Goal: Transaction & Acquisition: Download file/media

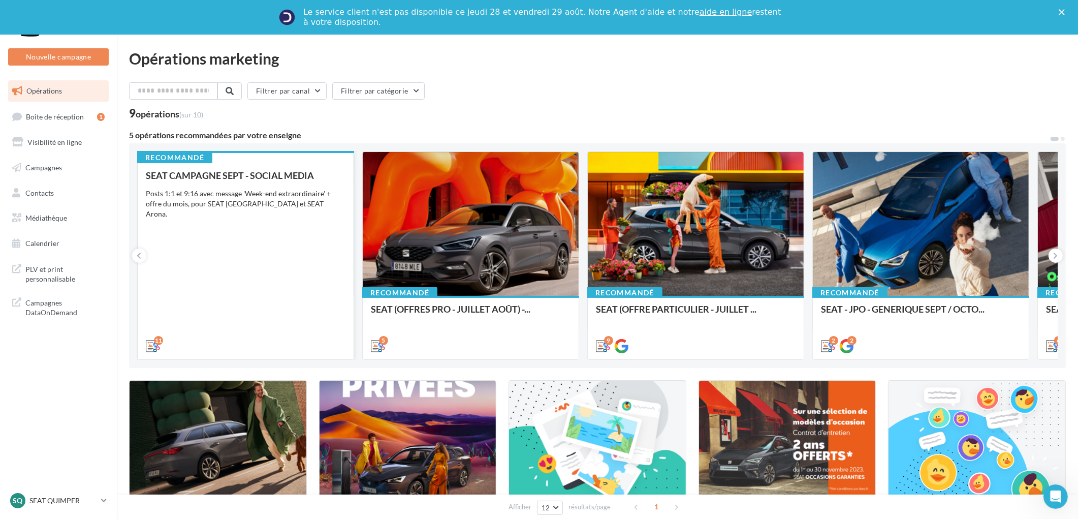
click at [254, 251] on div "SEAT CAMPAGNE SEPT - SOCIAL MEDIA Posts 1:1 et 9:16 avec message 'Week-end extr…" at bounding box center [246, 260] width 200 height 180
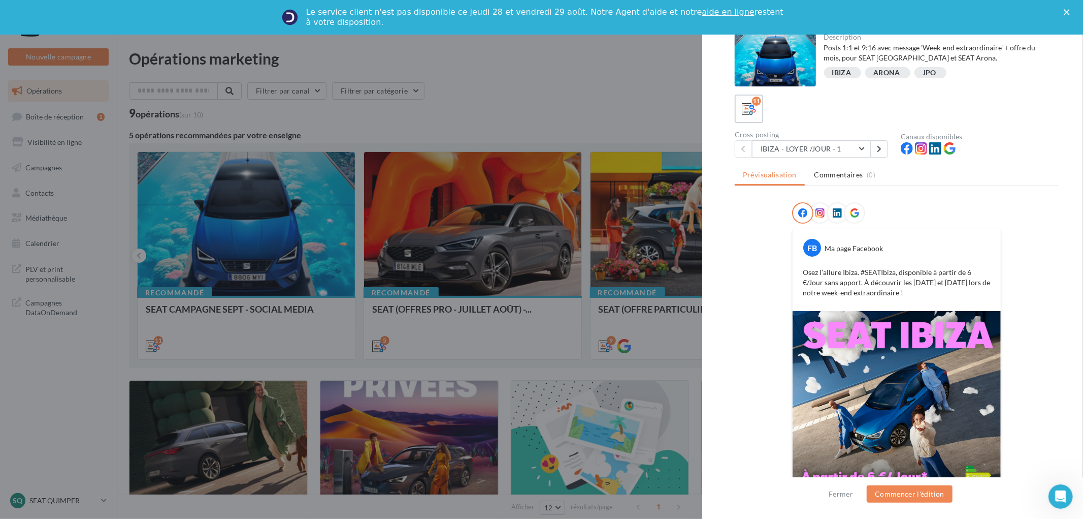
click at [778, 49] on div at bounding box center [775, 60] width 81 height 53
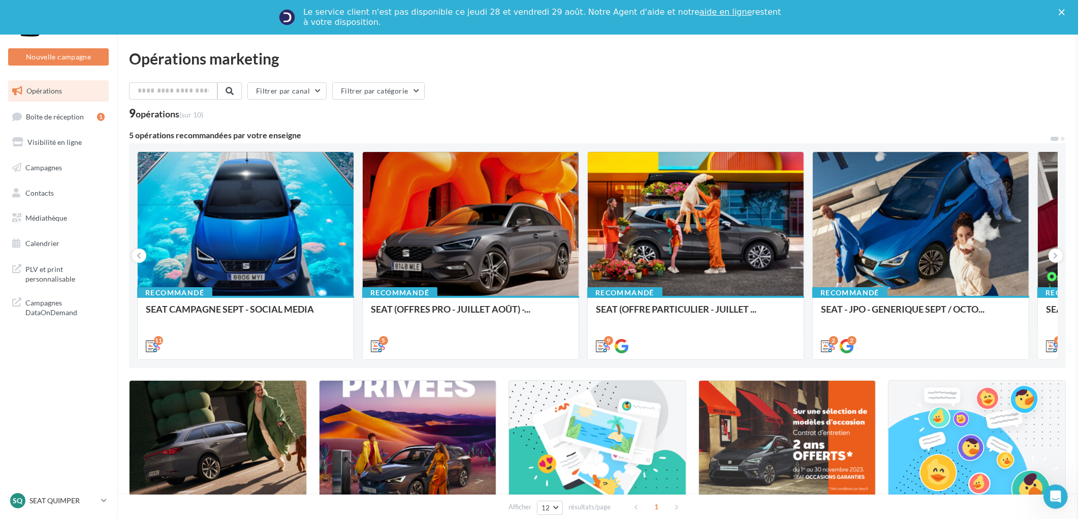
click at [1054, 256] on icon at bounding box center [1055, 255] width 5 height 10
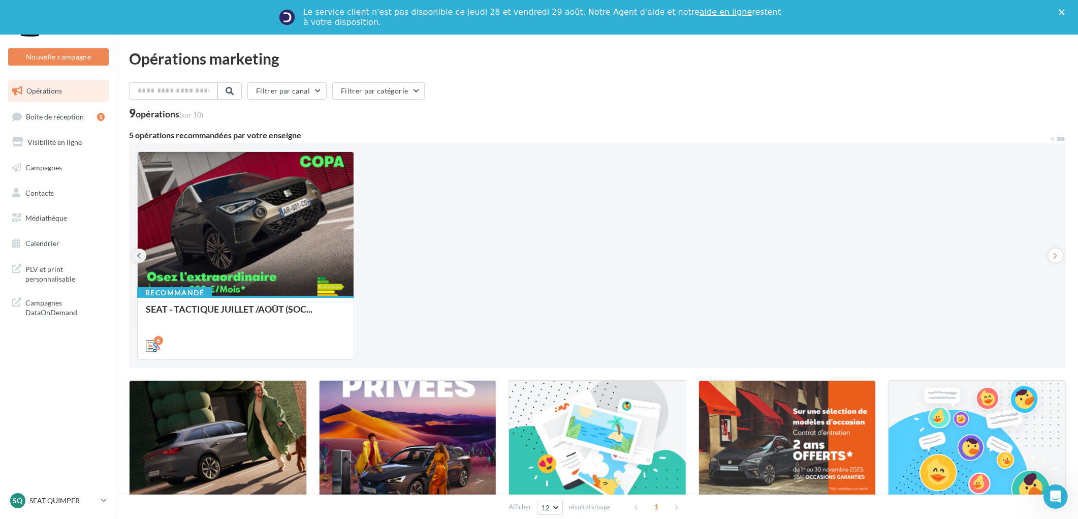
click at [136, 254] on button at bounding box center [139, 255] width 14 height 14
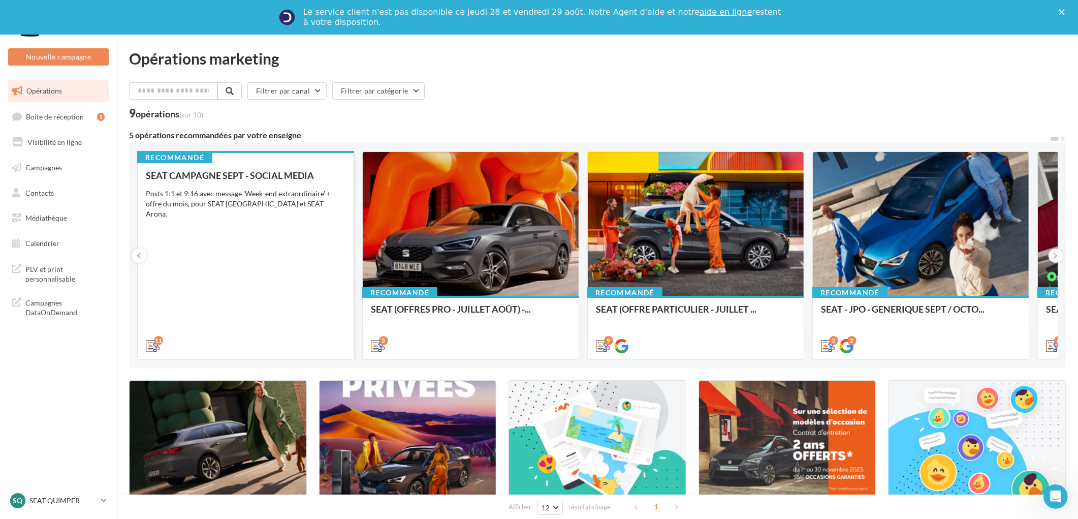
click at [163, 220] on div "SEAT CAMPAGNE SEPT - SOCIAL MEDIA Posts 1:1 et 9:16 avec message 'Week-end extr…" at bounding box center [246, 260] width 200 height 180
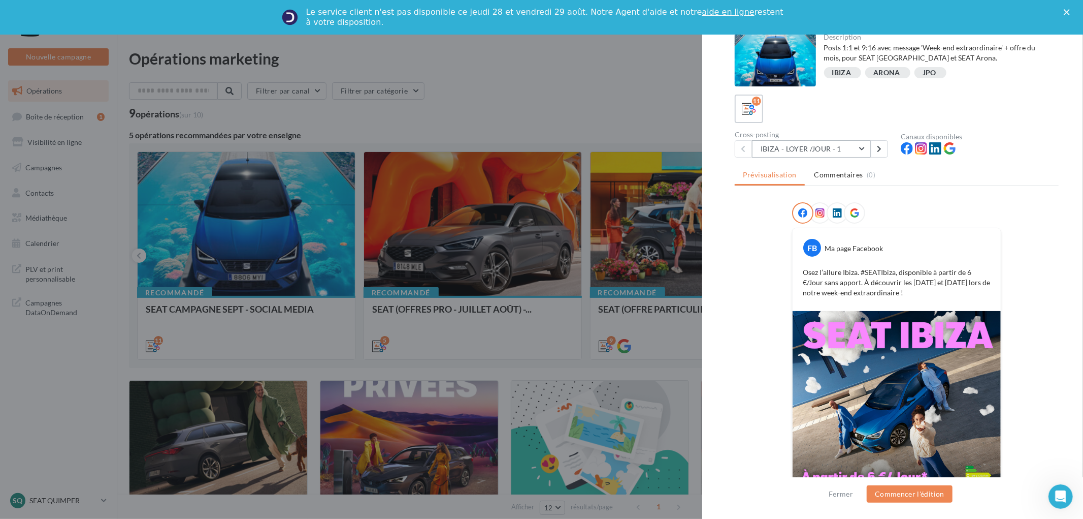
click at [861, 148] on button "IBIZA - LOYER /JOUR - 1" at bounding box center [811, 148] width 119 height 17
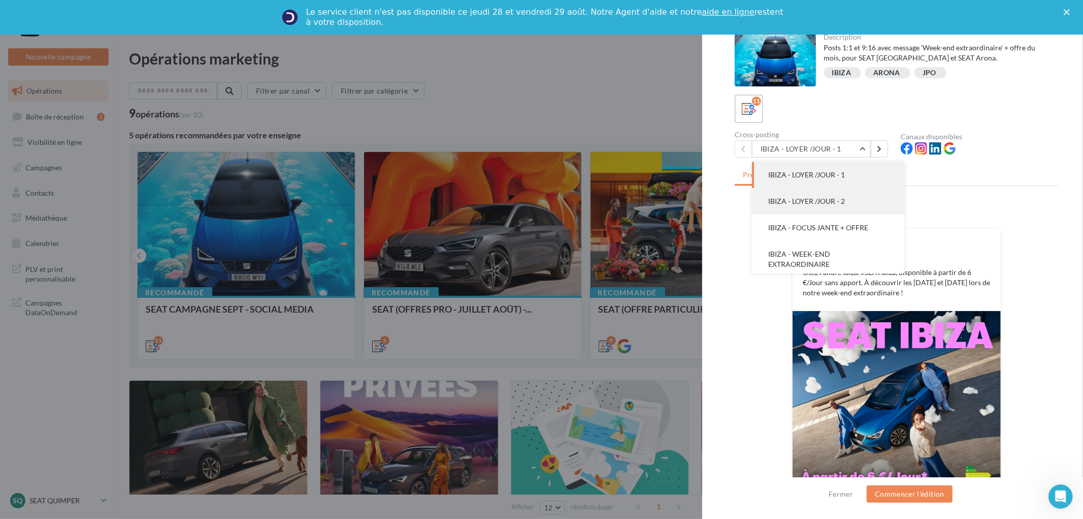
click at [832, 199] on span "IBIZA - LOYER /JOUR - 2" at bounding box center [806, 201] width 77 height 9
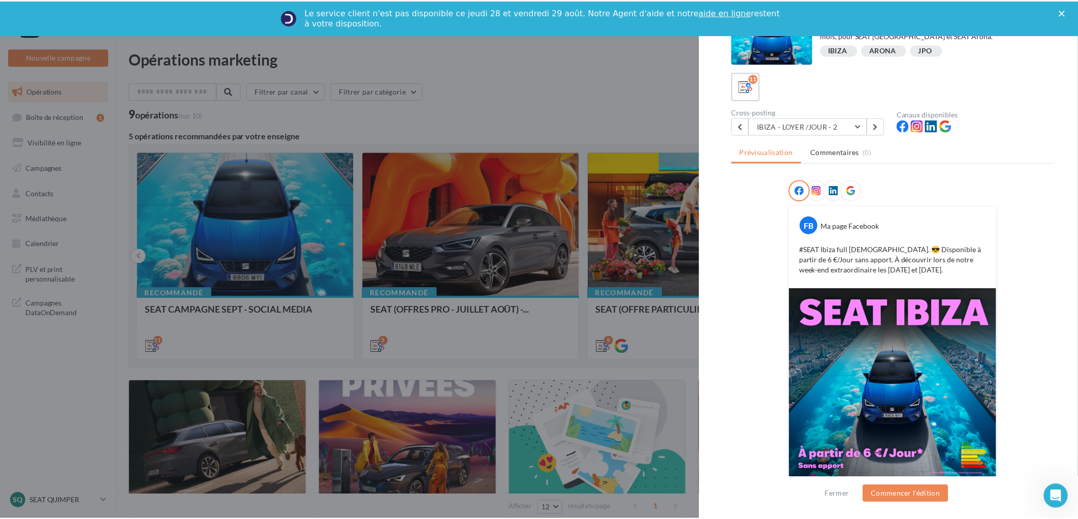
scroll to position [44, 0]
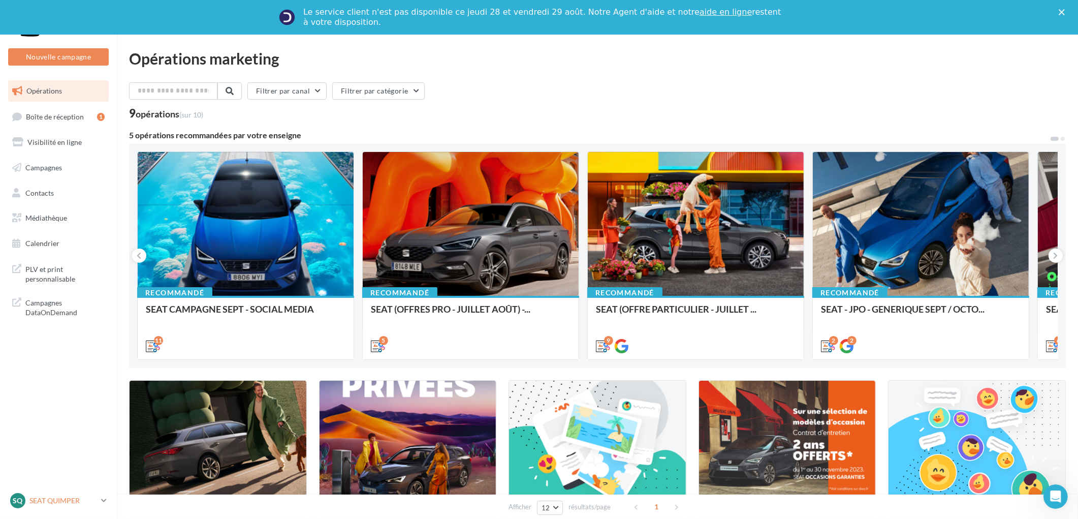
click at [68, 496] on p "SEAT QUIMPER" at bounding box center [63, 500] width 68 height 10
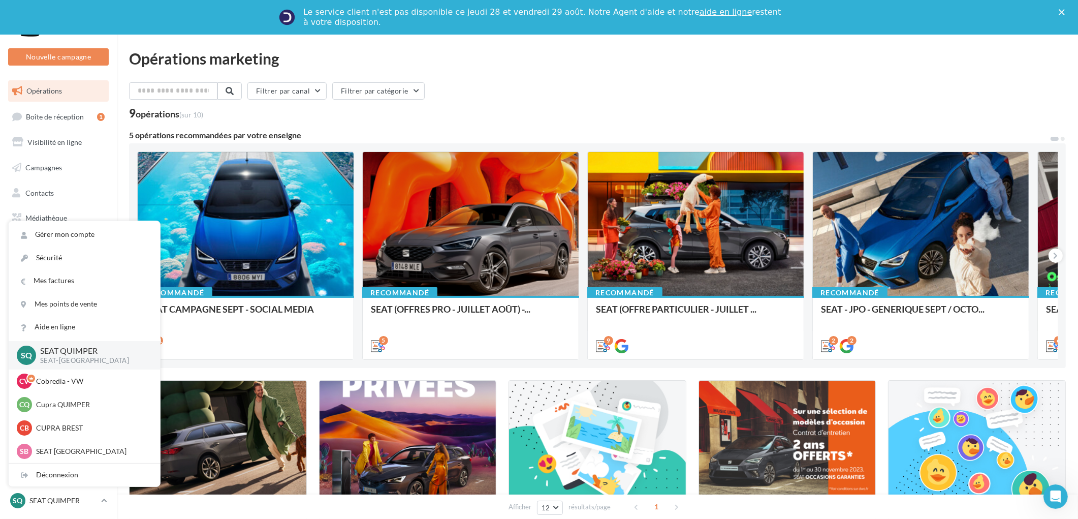
click at [115, 198] on div "Opérations Boîte de réception 1 Visibilité en ligne Campagnes Contacts Mes cibl…" at bounding box center [59, 200] width 116 height 249
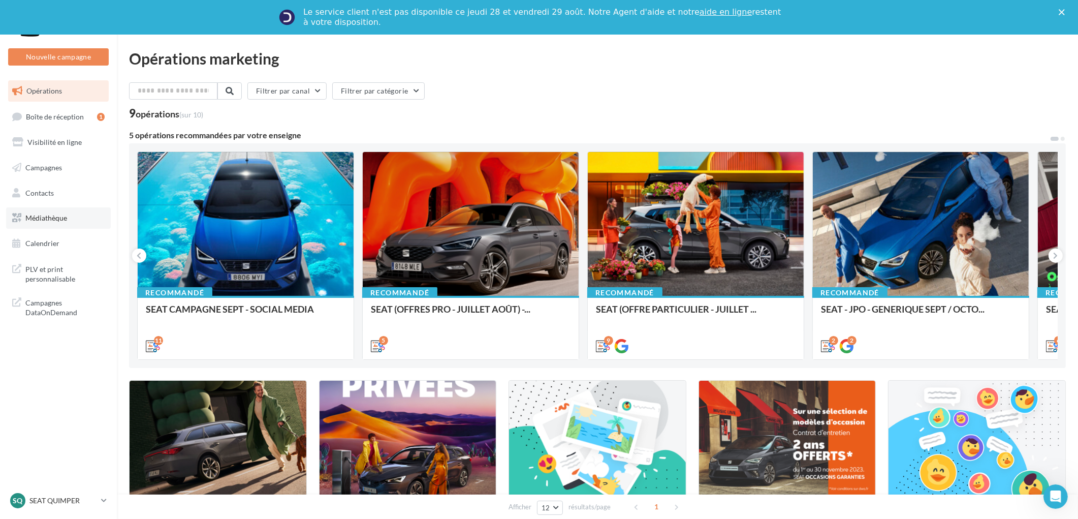
click at [58, 216] on span "Médiathèque" at bounding box center [46, 217] width 42 height 9
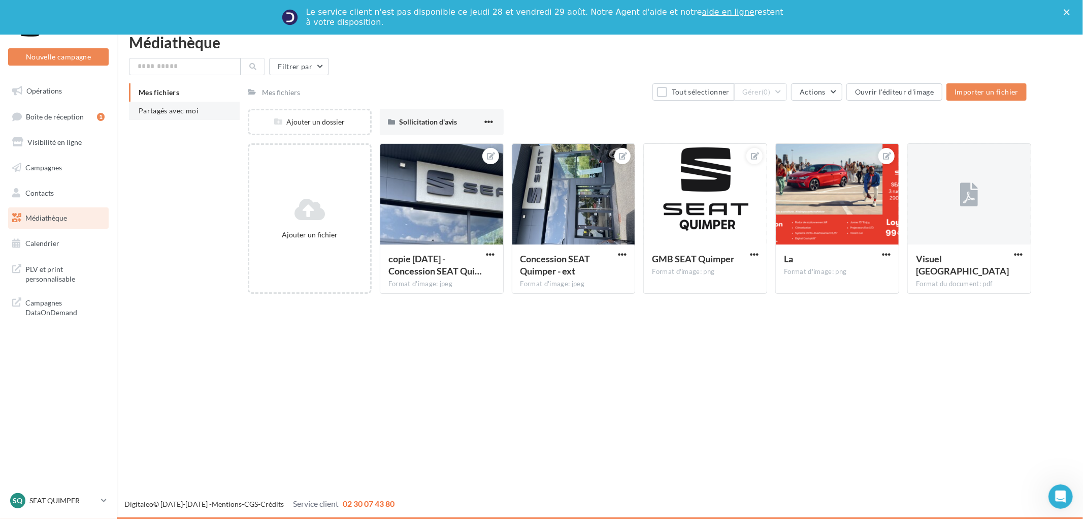
click at [174, 115] on li "Partagés avec moi" at bounding box center [184, 111] width 111 height 18
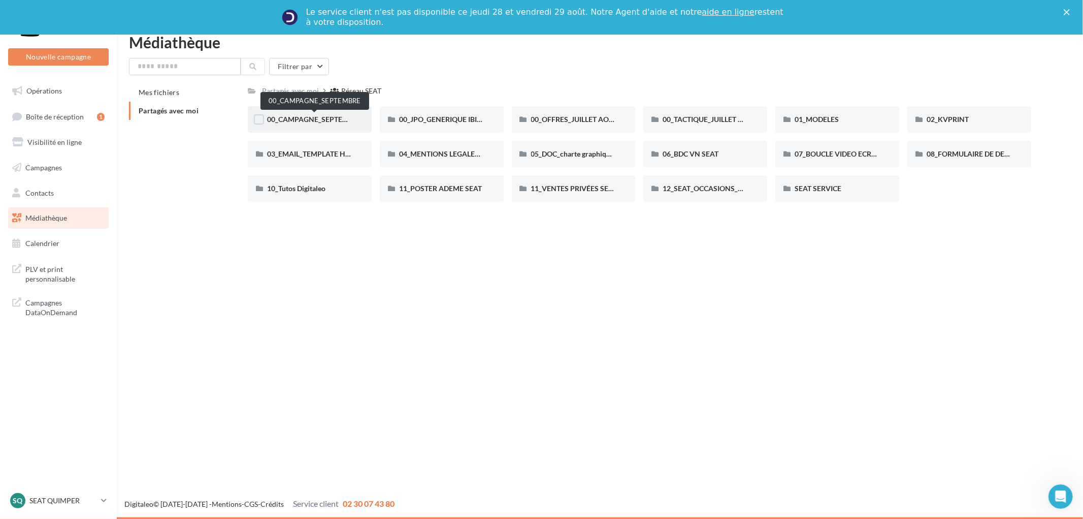
click at [331, 118] on span "00_CAMPAGNE_SEPTEMBRE" at bounding box center [314, 119] width 95 height 9
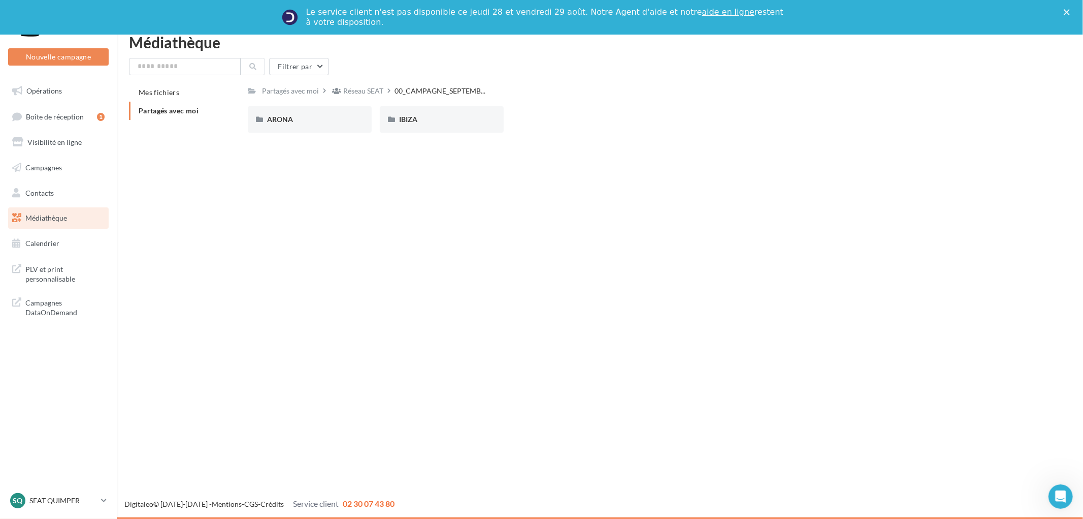
click at [330, 118] on div "ARONA" at bounding box center [309, 119] width 85 height 10
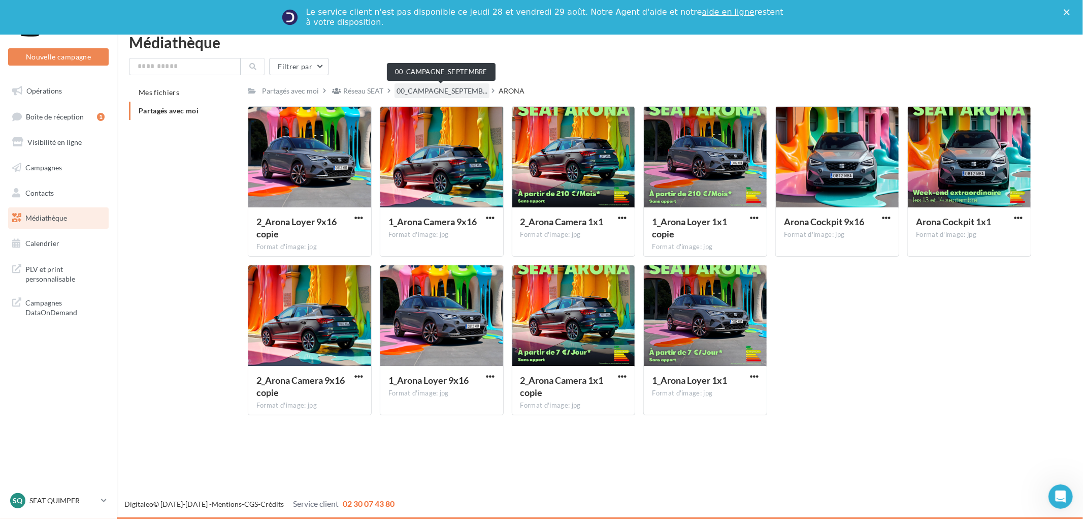
click at [430, 89] on span "00_CAMPAGNE_SEPTEMB..." at bounding box center [442, 91] width 91 height 10
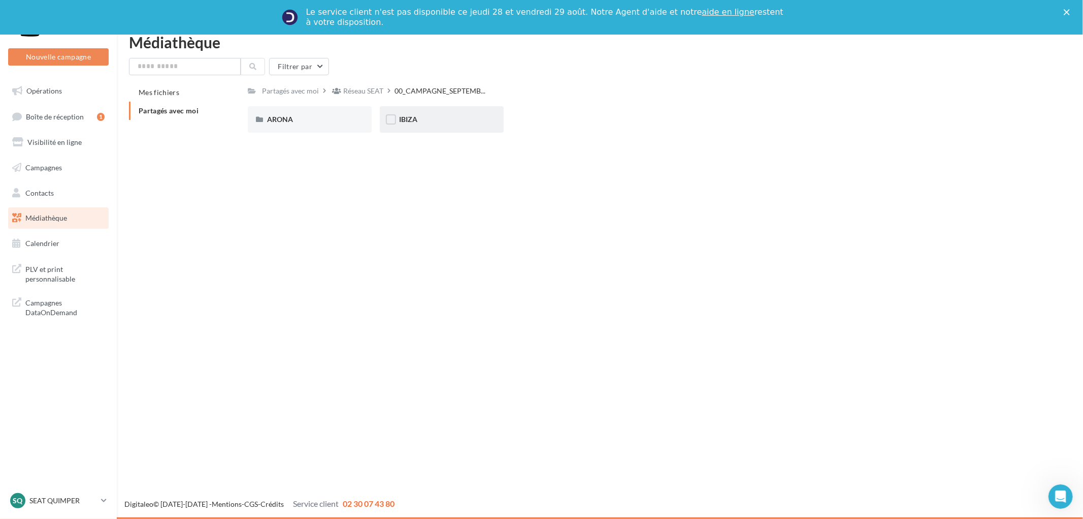
click at [422, 124] on div "IBIZA" at bounding box center [442, 119] width 124 height 26
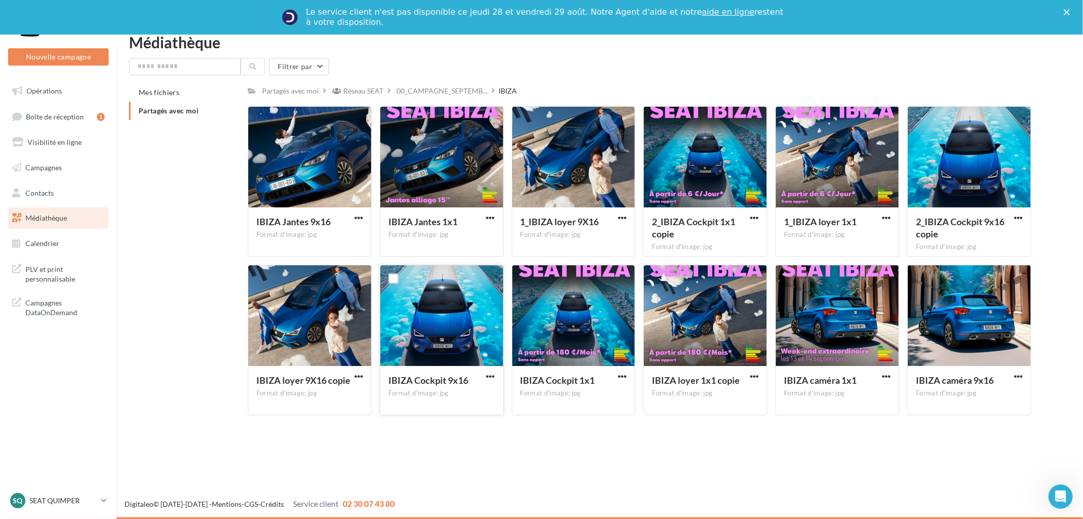
click at [428, 305] on div at bounding box center [441, 316] width 123 height 102
click at [493, 375] on span "button" at bounding box center [491, 376] width 9 height 9
click at [461, 397] on button "Télécharger" at bounding box center [447, 396] width 102 height 26
click at [586, 483] on div "Nouvelle campagne Nouvelle campagne Opérations Boîte de réception 1 Visibilité …" at bounding box center [541, 277] width 1083 height 484
click at [430, 92] on span "00_CAMPAGNE_SEPTEMB..." at bounding box center [442, 91] width 91 height 10
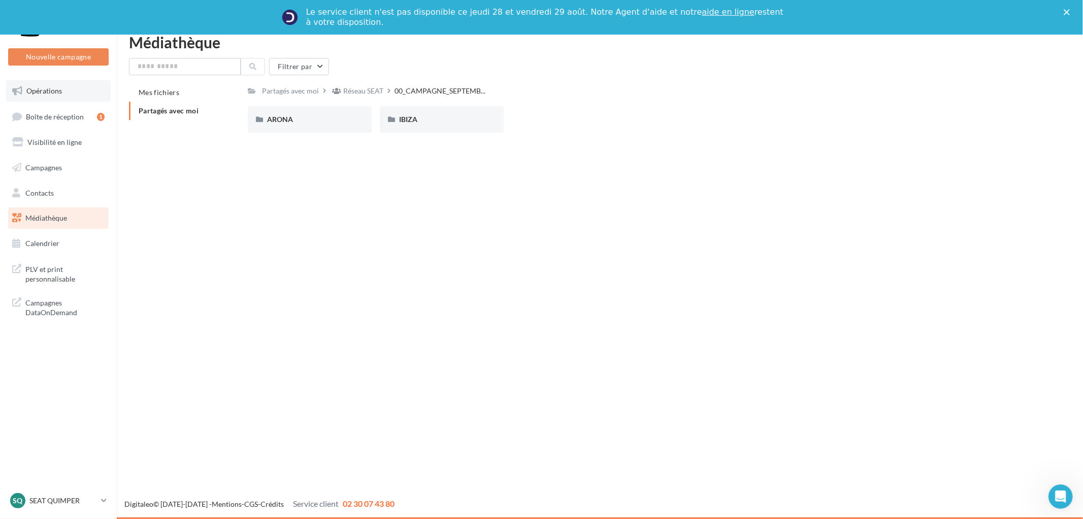
click at [47, 94] on link "Opérations" at bounding box center [58, 90] width 105 height 21
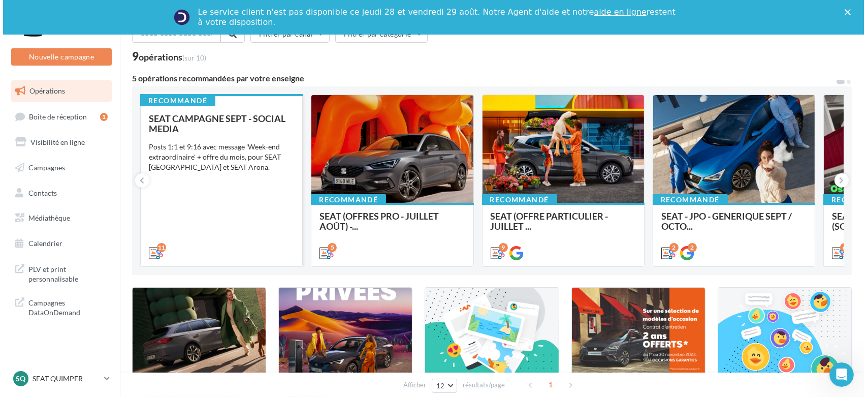
scroll to position [56, 0]
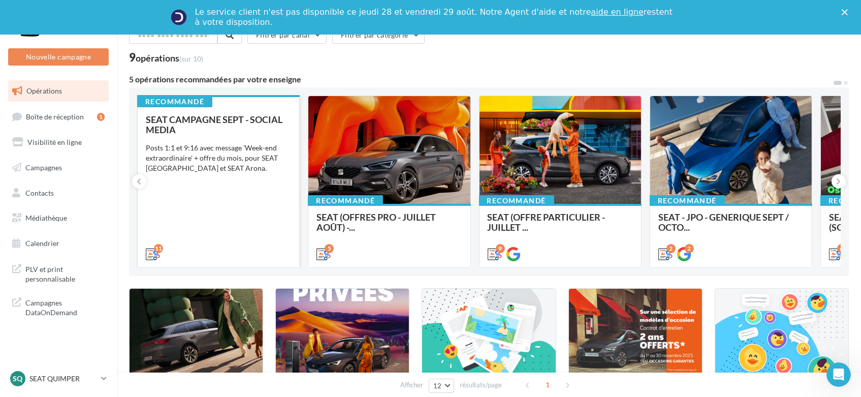
click at [223, 139] on div "SEAT CAMPAGNE SEPT - SOCIAL MEDIA Posts 1:1 et 9:16 avec message 'Week-end extr…" at bounding box center [218, 186] width 145 height 144
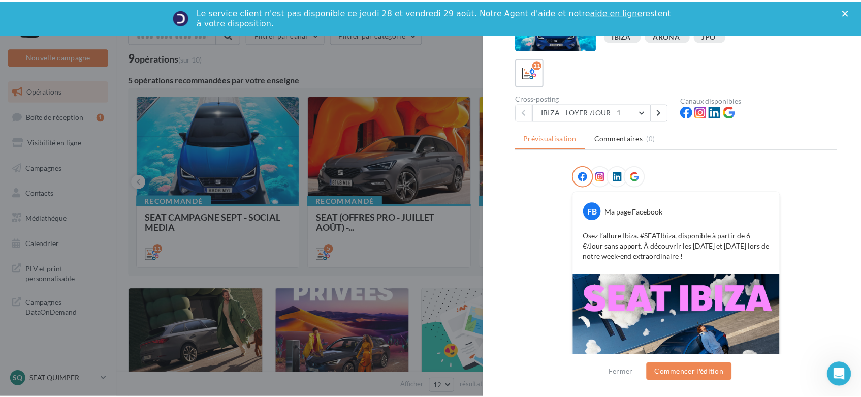
scroll to position [0, 0]
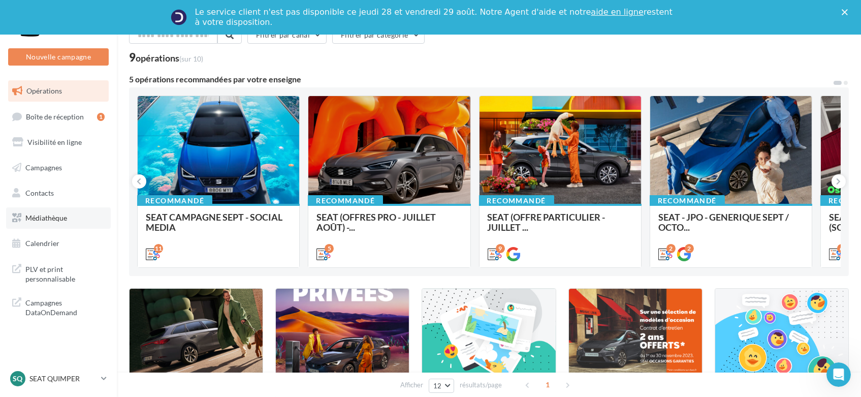
click at [48, 223] on link "Médiathèque" at bounding box center [58, 217] width 105 height 21
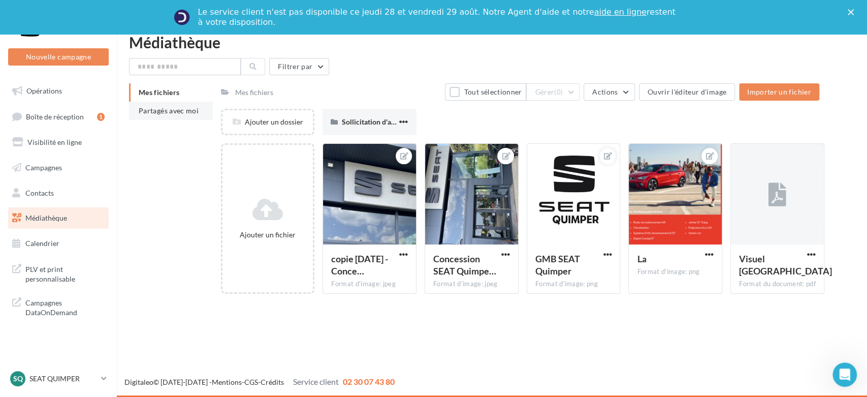
drag, startPoint x: 184, startPoint y: 113, endPoint x: 203, endPoint y: 119, distance: 19.6
click at [203, 119] on li "Partagés avec moi" at bounding box center [171, 111] width 84 height 18
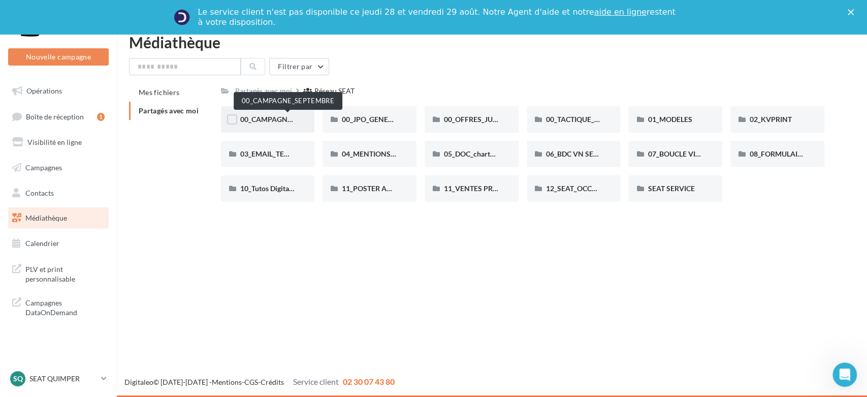
click at [285, 117] on span "00_CAMPAGNE_SEPTEMBRE" at bounding box center [287, 119] width 95 height 9
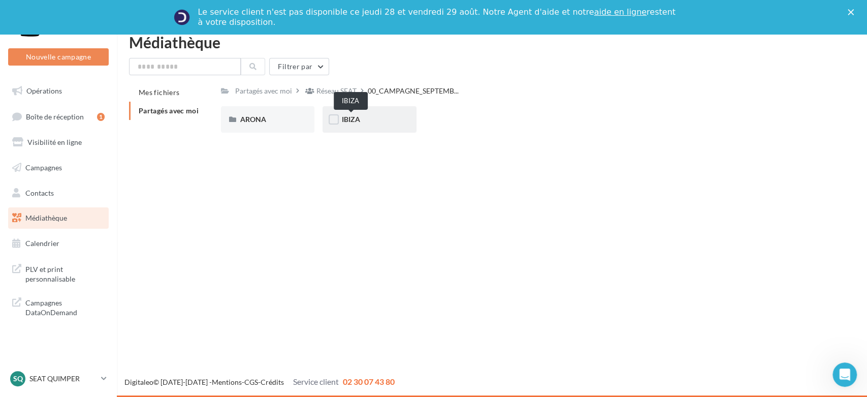
click at [344, 123] on span "IBIZA" at bounding box center [351, 119] width 18 height 9
